Goal: Transaction & Acquisition: Purchase product/service

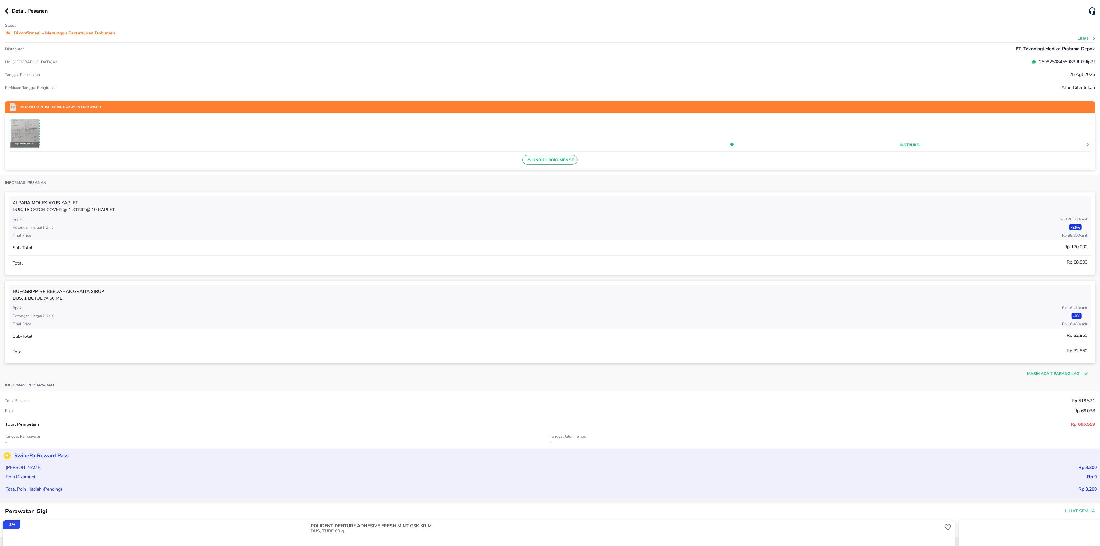
click at [5, 9] on icon "button" at bounding box center [7, 10] width 4 height 5
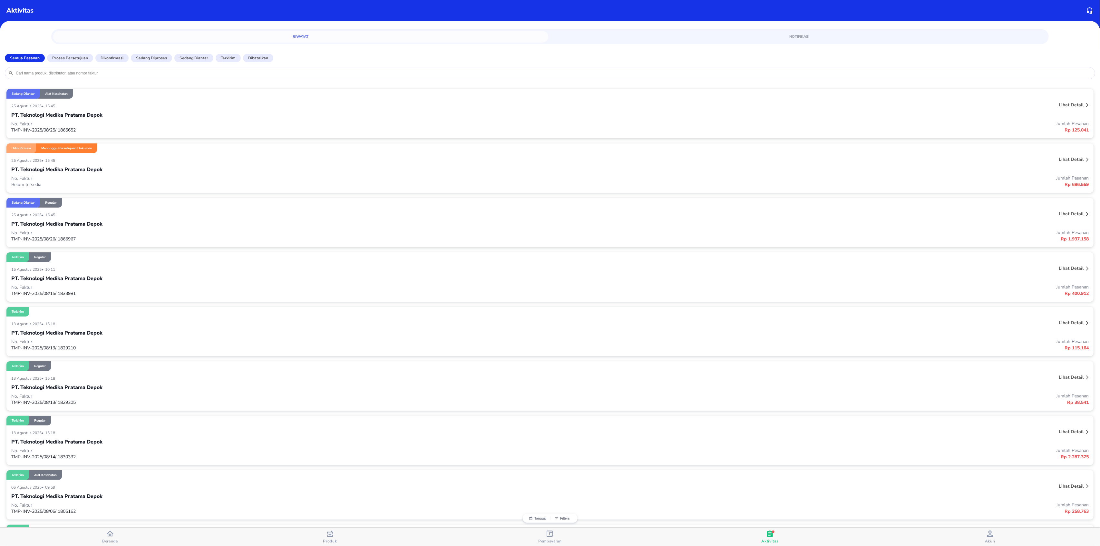
click at [108, 544] on span "Beranda" at bounding box center [110, 541] width 16 height 5
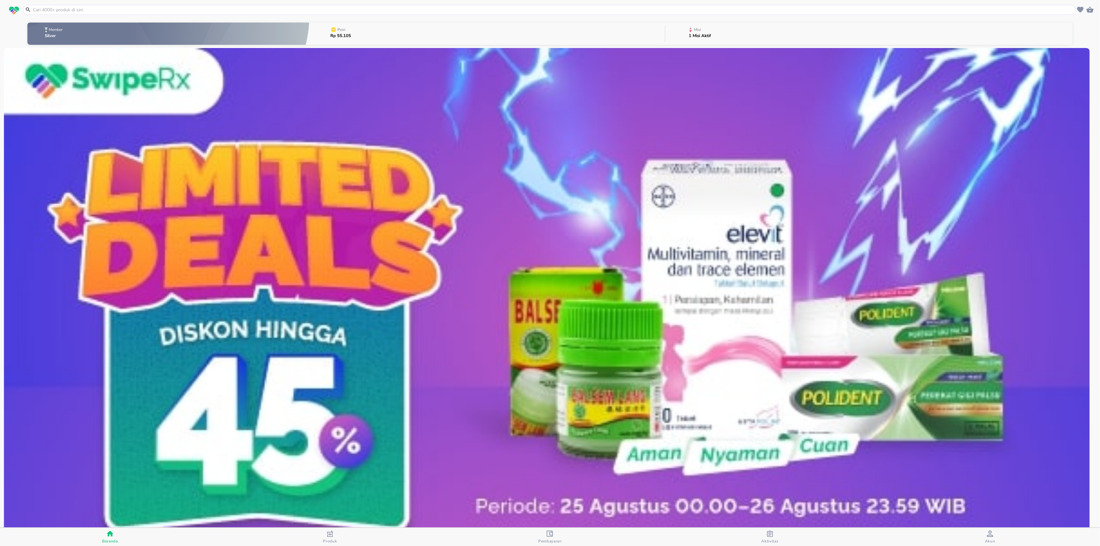
click at [108, 10] on input "text" at bounding box center [553, 9] width 1042 height 7
paste input "[PERSON_NAME] MULTI B PERFORMANCE Kalbe TABLET"
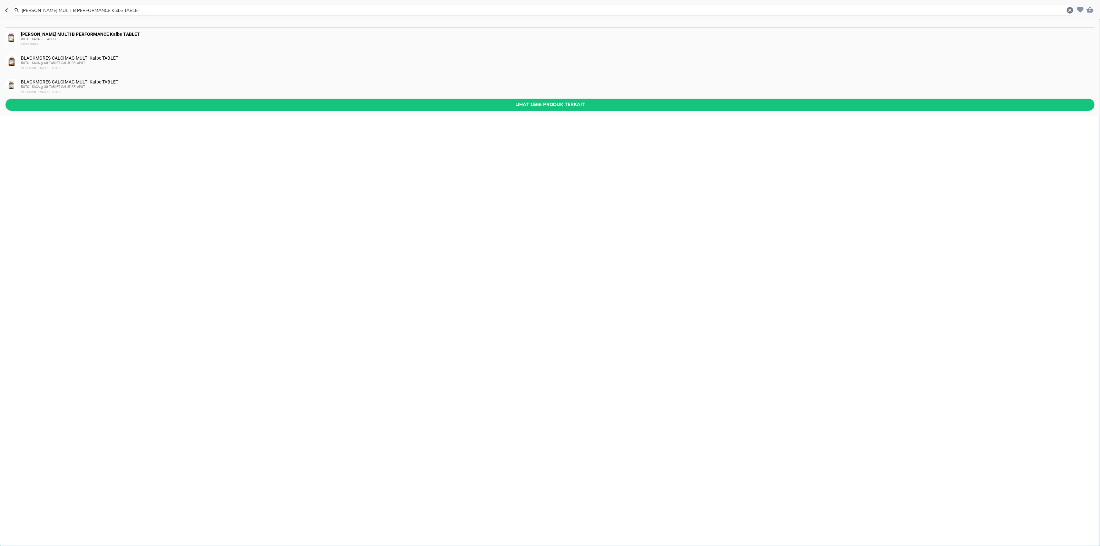
type input "[PERSON_NAME] MULTI B PERFORMANCE Kalbe TABLET"
click at [31, 33] on b "[PERSON_NAME] MULTI B PERFORMANCE Kalbe TABLET" at bounding box center [80, 34] width 119 height 5
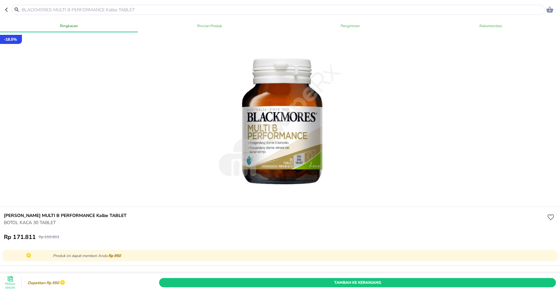
drag, startPoint x: 560, startPoint y: 298, endPoint x: 554, endPoint y: 297, distance: 6.5
click at [549, 298] on div "Ringkasan Rincian Produk Pengiriman Rekomendasi - 18.5 % BLACKMORES MULTI B PER…" at bounding box center [280, 159] width 563 height 282
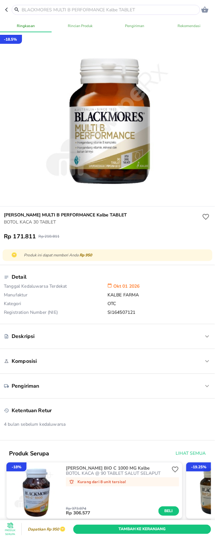
click at [11, 214] on h6 "[PERSON_NAME] MULTI B PERFORMANCE Kalbe TABLET" at bounding box center [102, 215] width 197 height 7
copy h6 "BLACKMORES"
